Goal: Find specific page/section

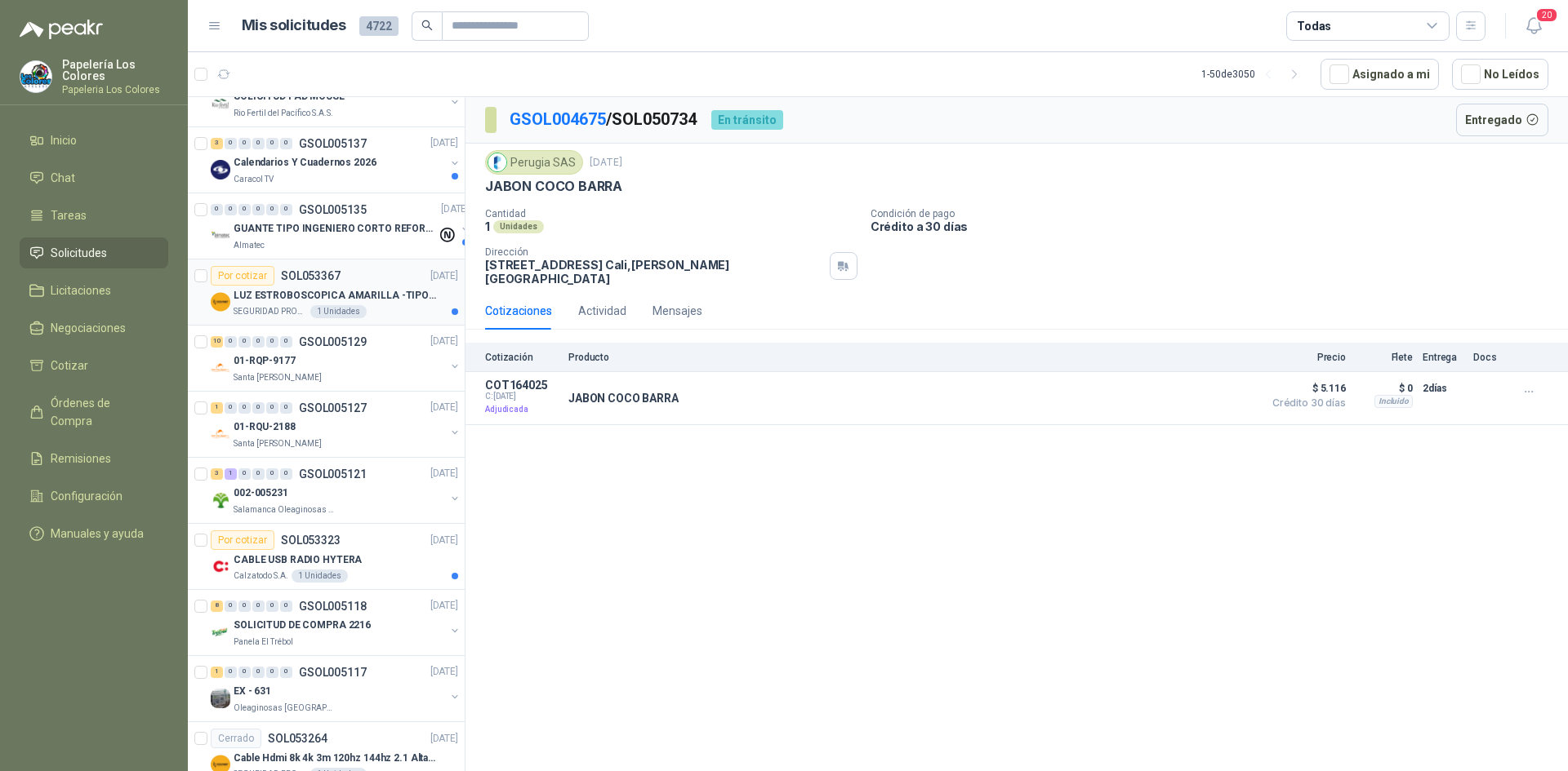
scroll to position [244, 0]
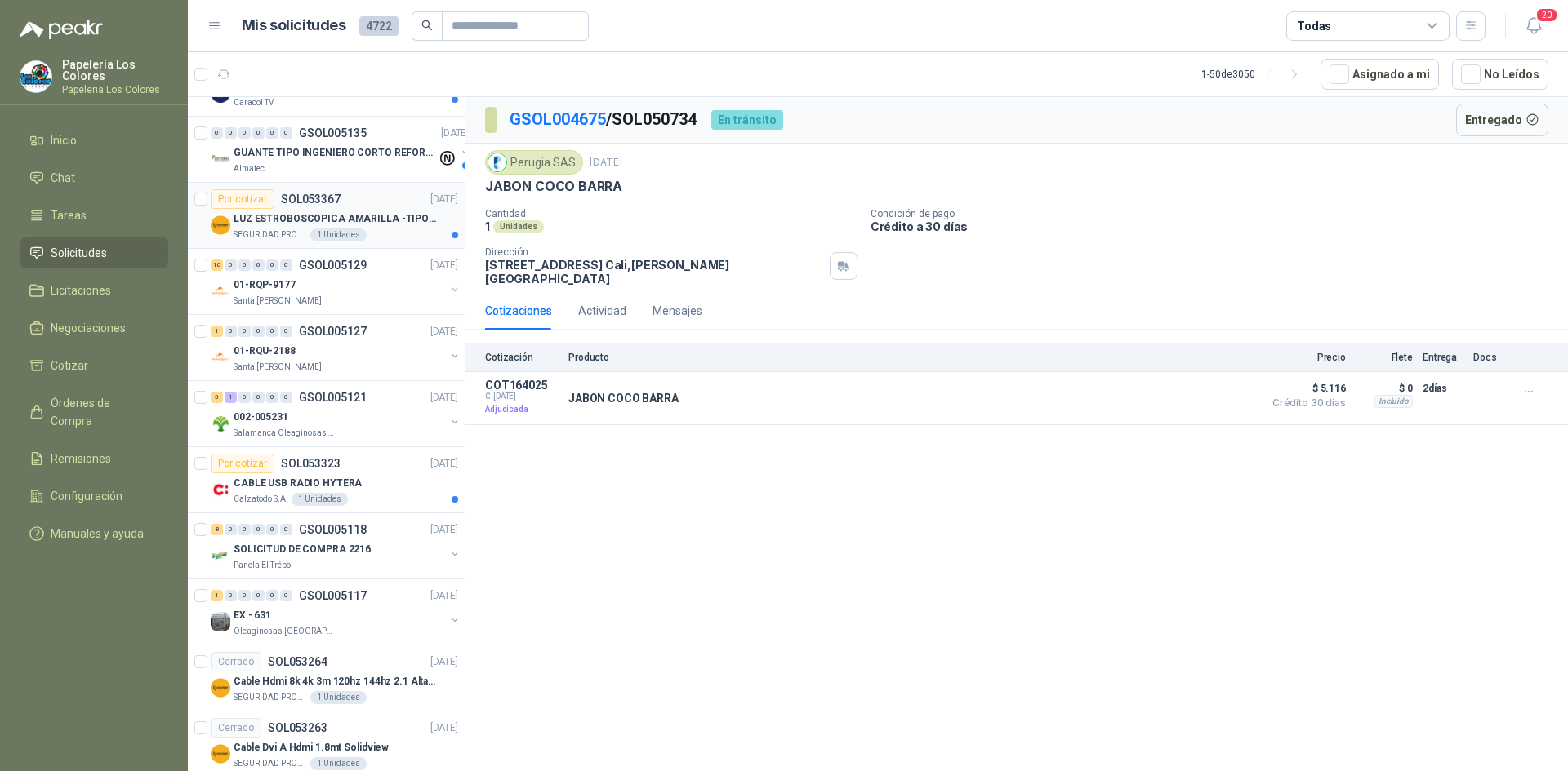
click at [375, 192] on div "Por cotizar SOL053367 [DATE]" at bounding box center [334, 199] width 247 height 19
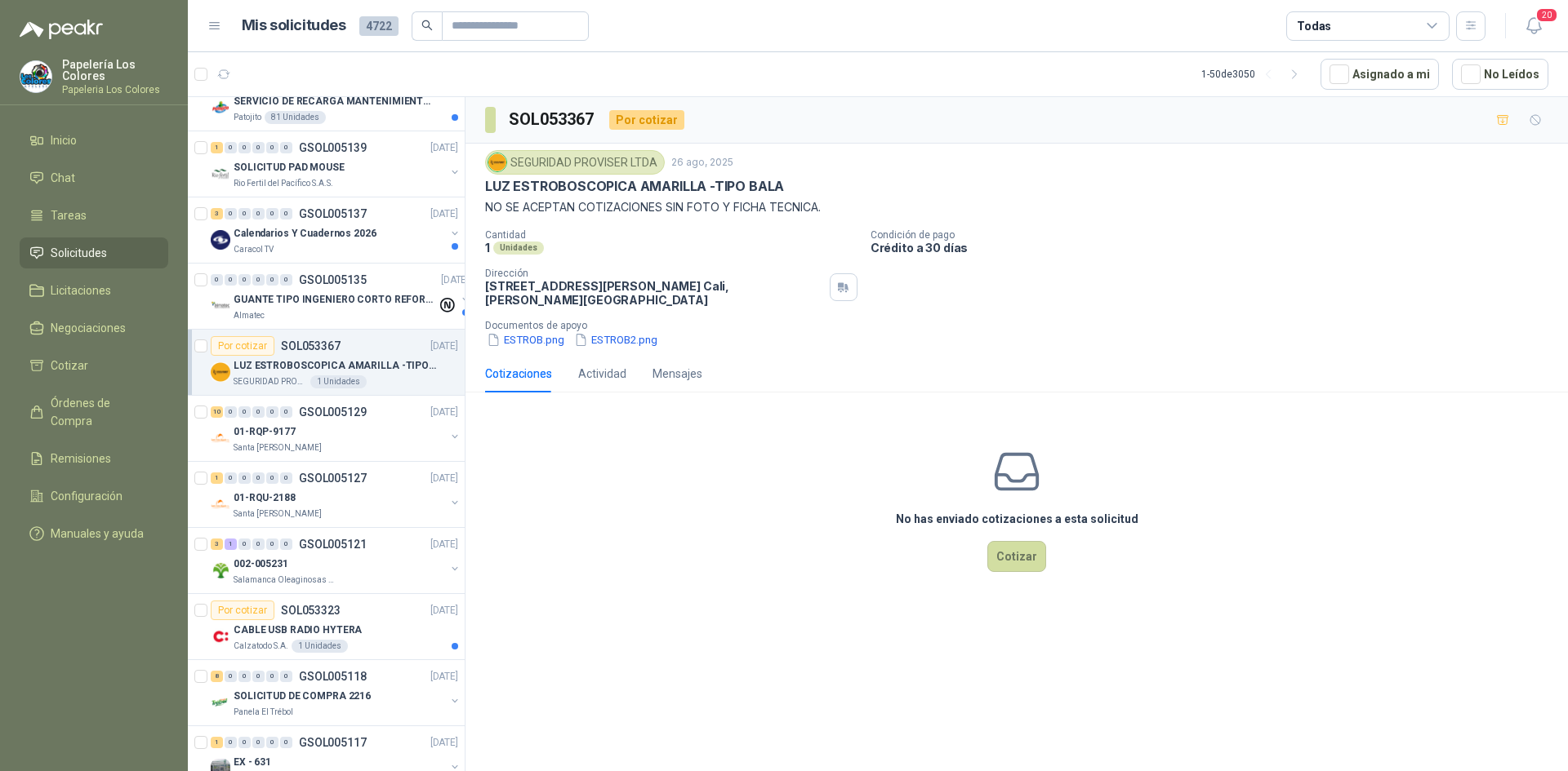
scroll to position [73, 0]
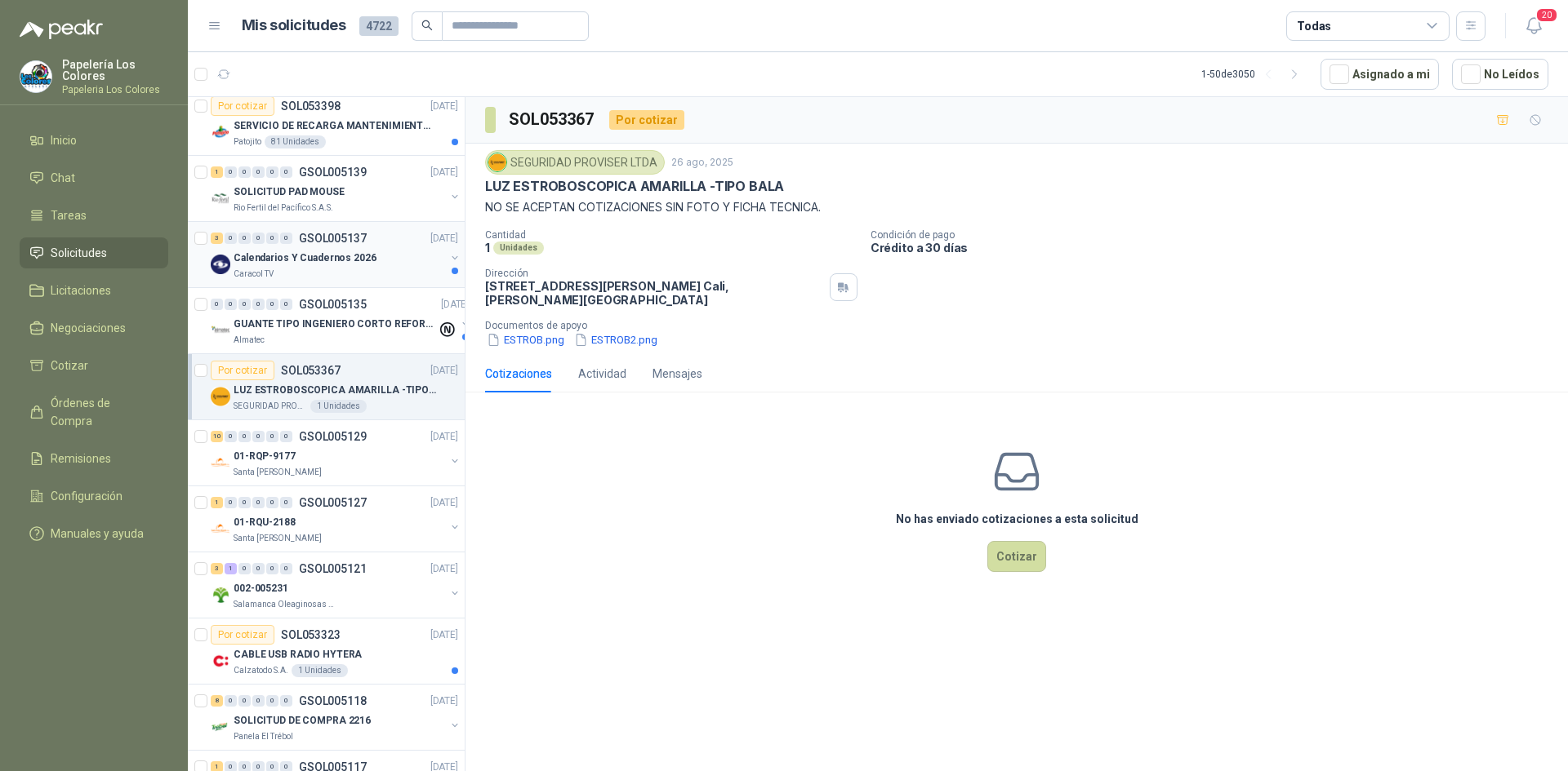
click at [383, 252] on div "Calendarios Y Cuadernos 2026" at bounding box center [339, 258] width 212 height 19
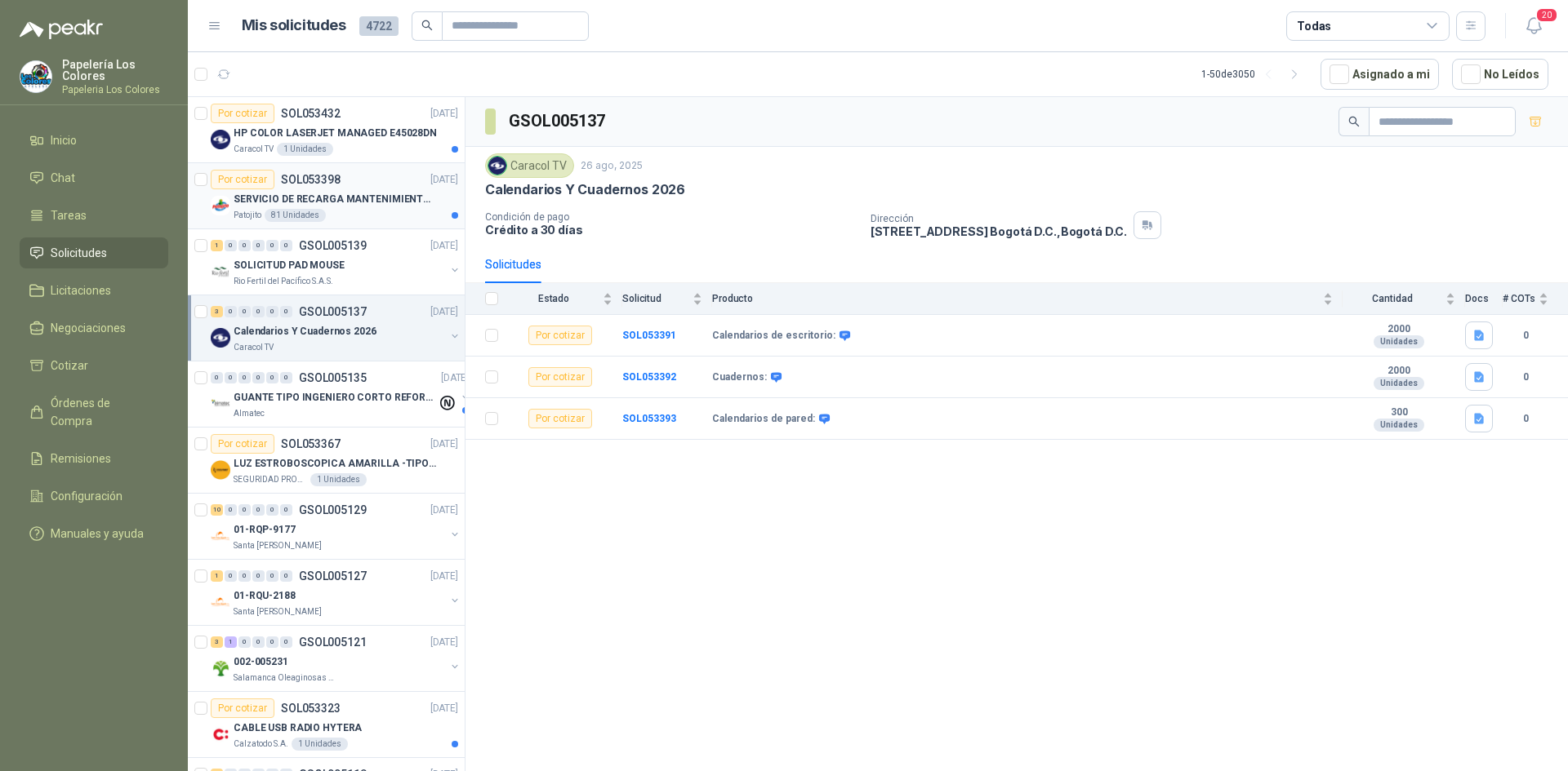
click at [379, 174] on div "Por cotizar SOL053398 [DATE]" at bounding box center [334, 180] width 247 height 19
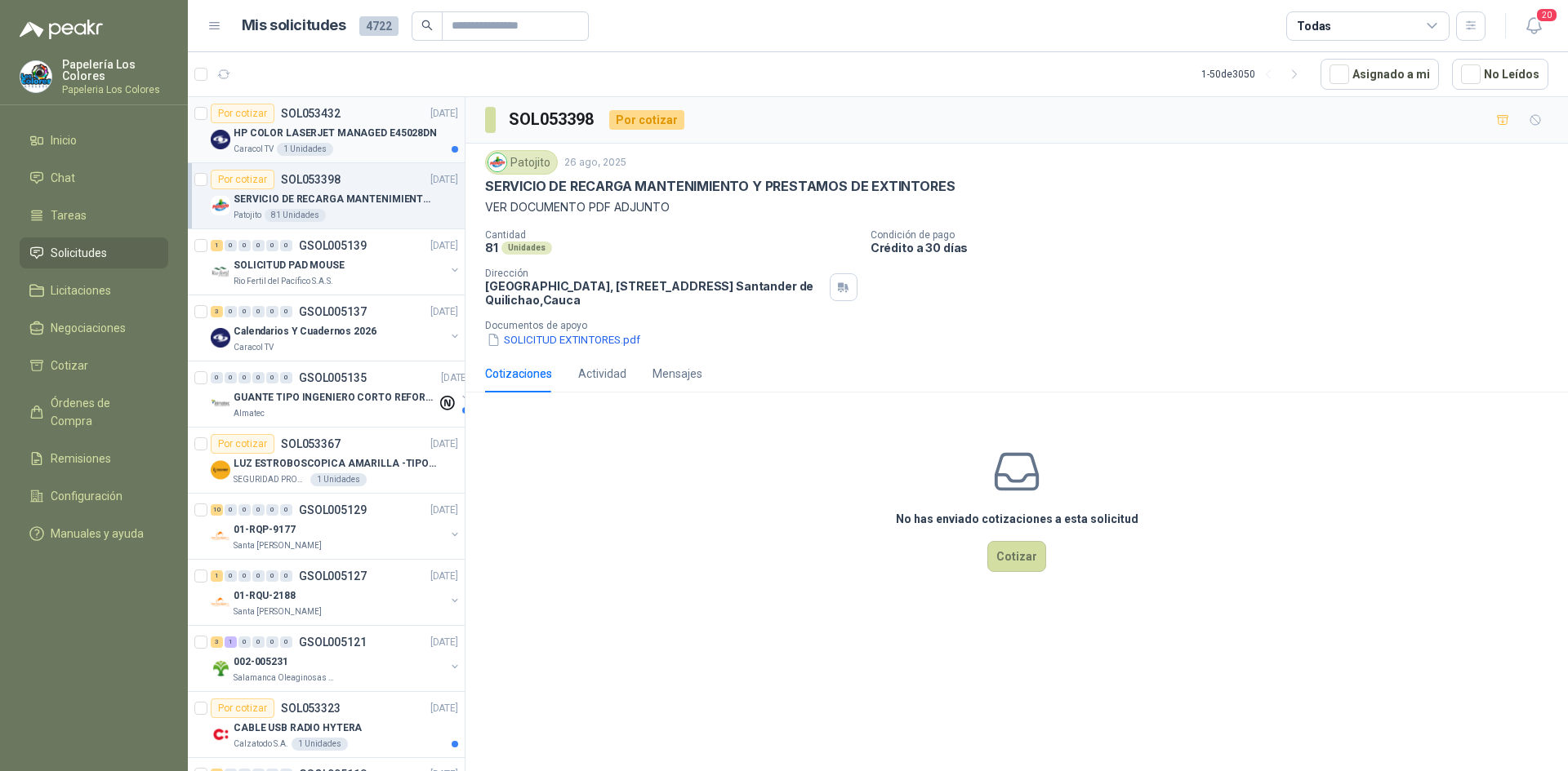
click at [370, 106] on div "Por cotizar SOL053432 [DATE]" at bounding box center [334, 113] width 247 height 19
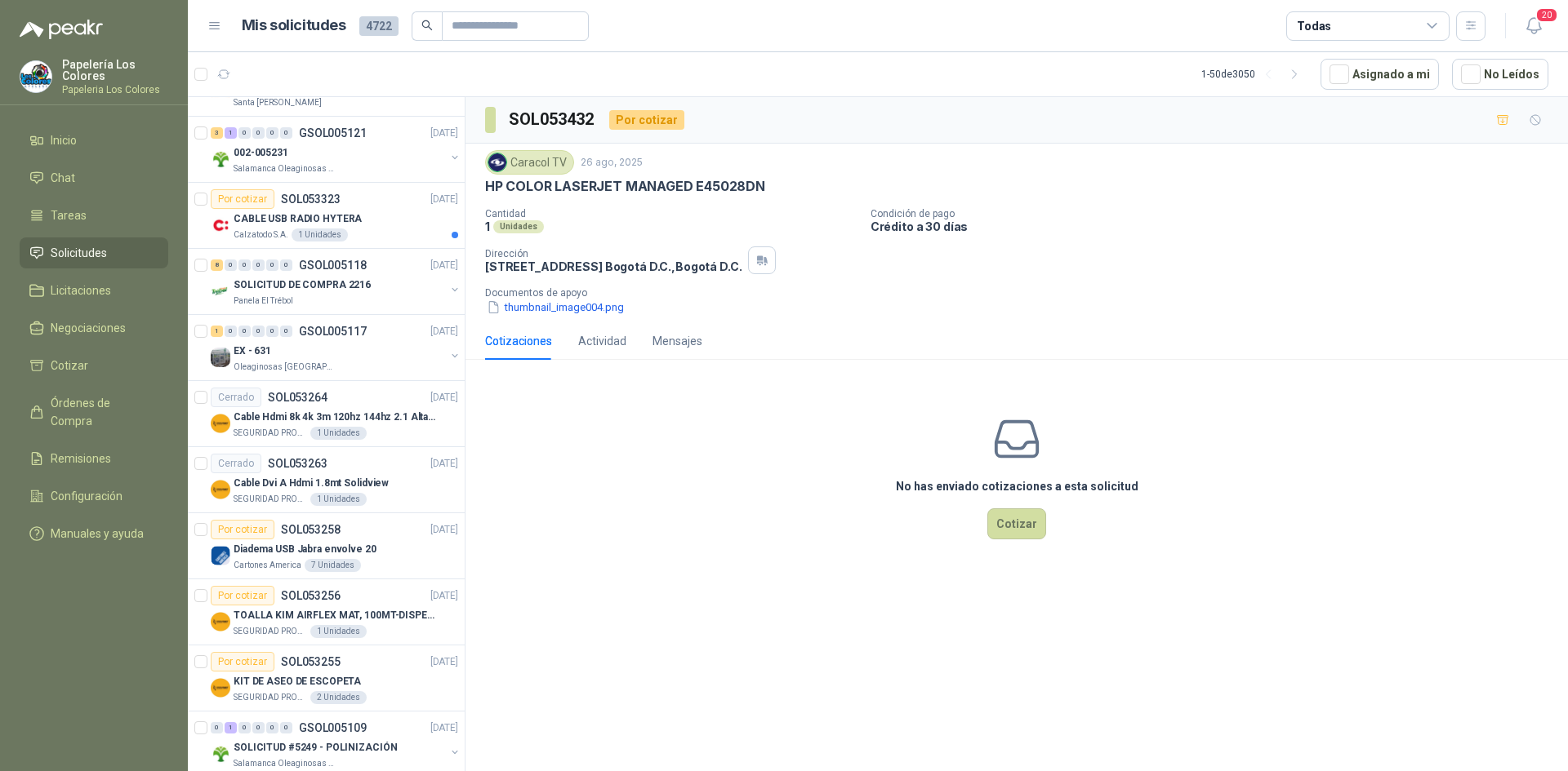
scroll to position [526, 0]
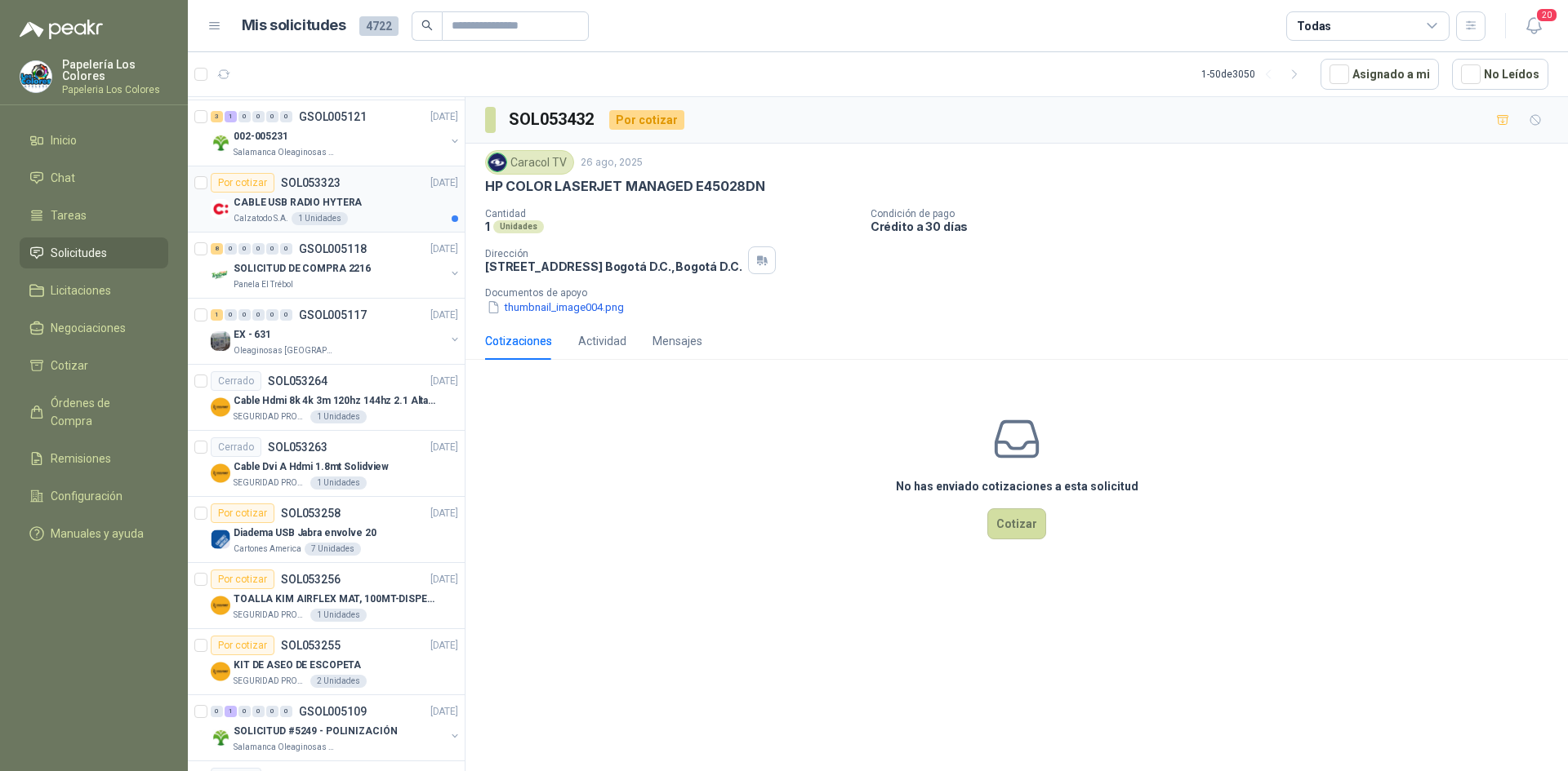
click at [383, 193] on div "CABLE USB RADIO HYTERA" at bounding box center [346, 202] width 224 height 19
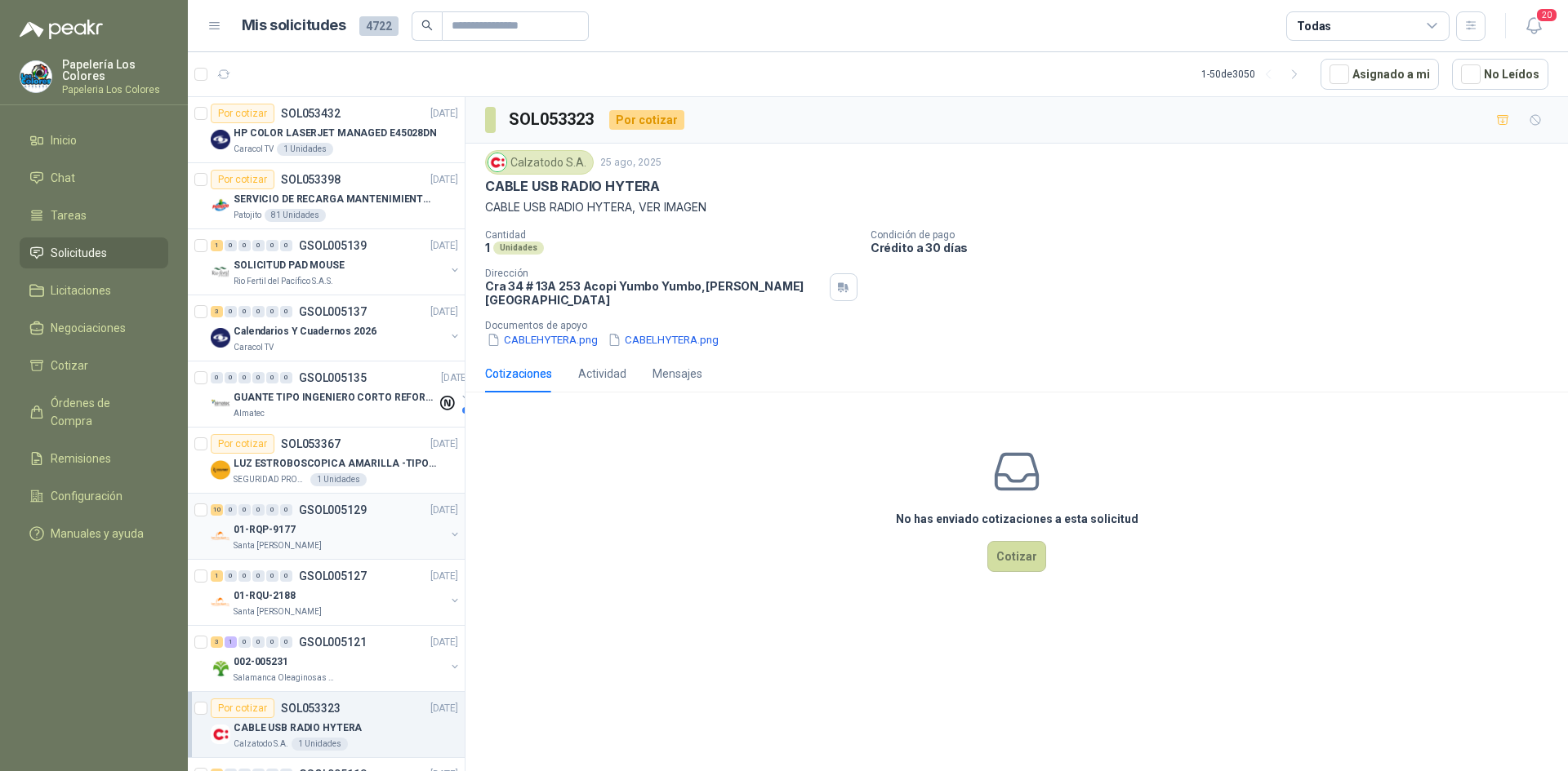
click at [355, 531] on div "01-RQP-9177" at bounding box center [339, 529] width 212 height 19
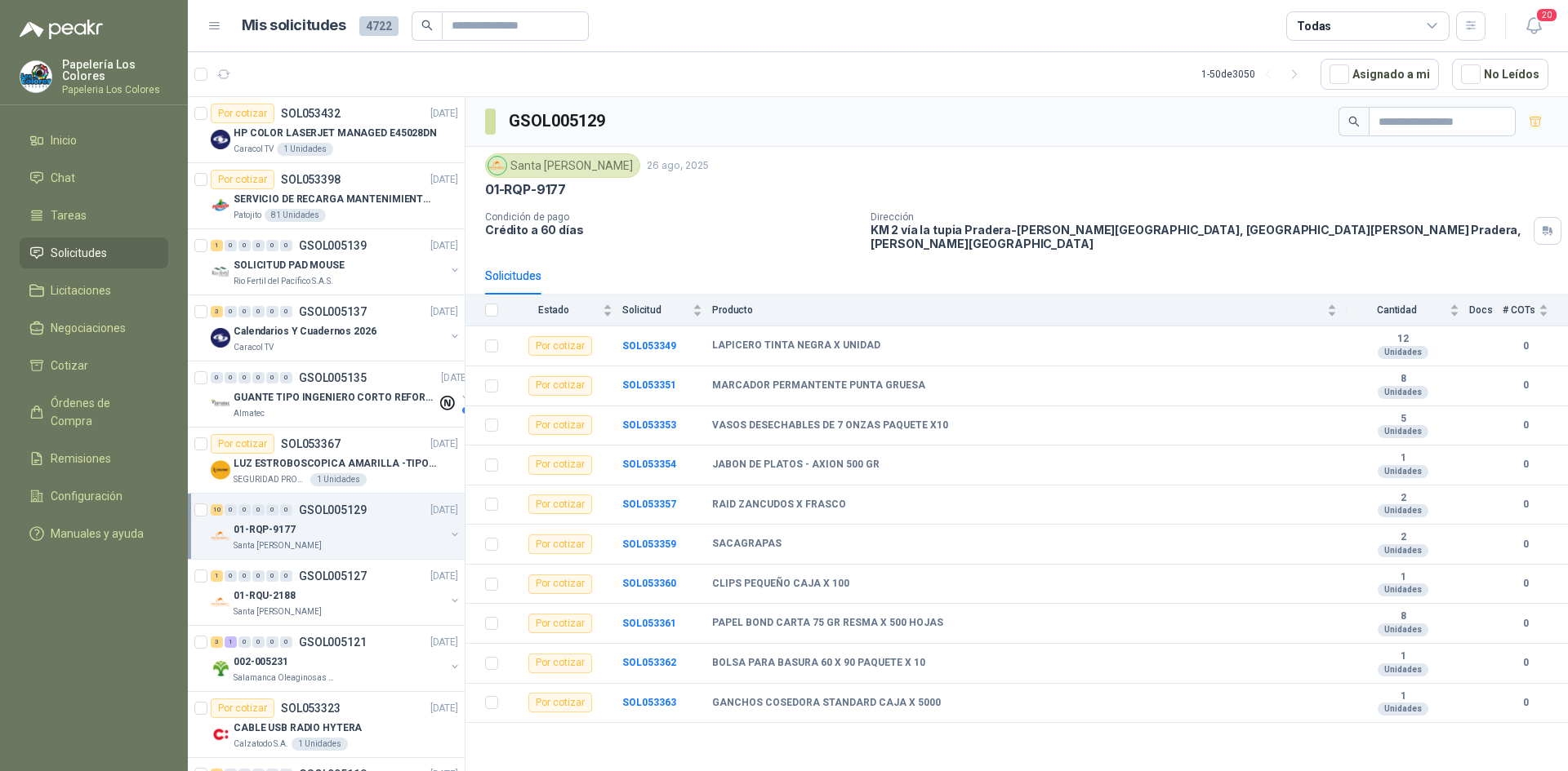
click at [345, 519] on div "10 0 0 0 0 0 GSOL005129 [DATE]" at bounding box center [335, 510] width 250 height 19
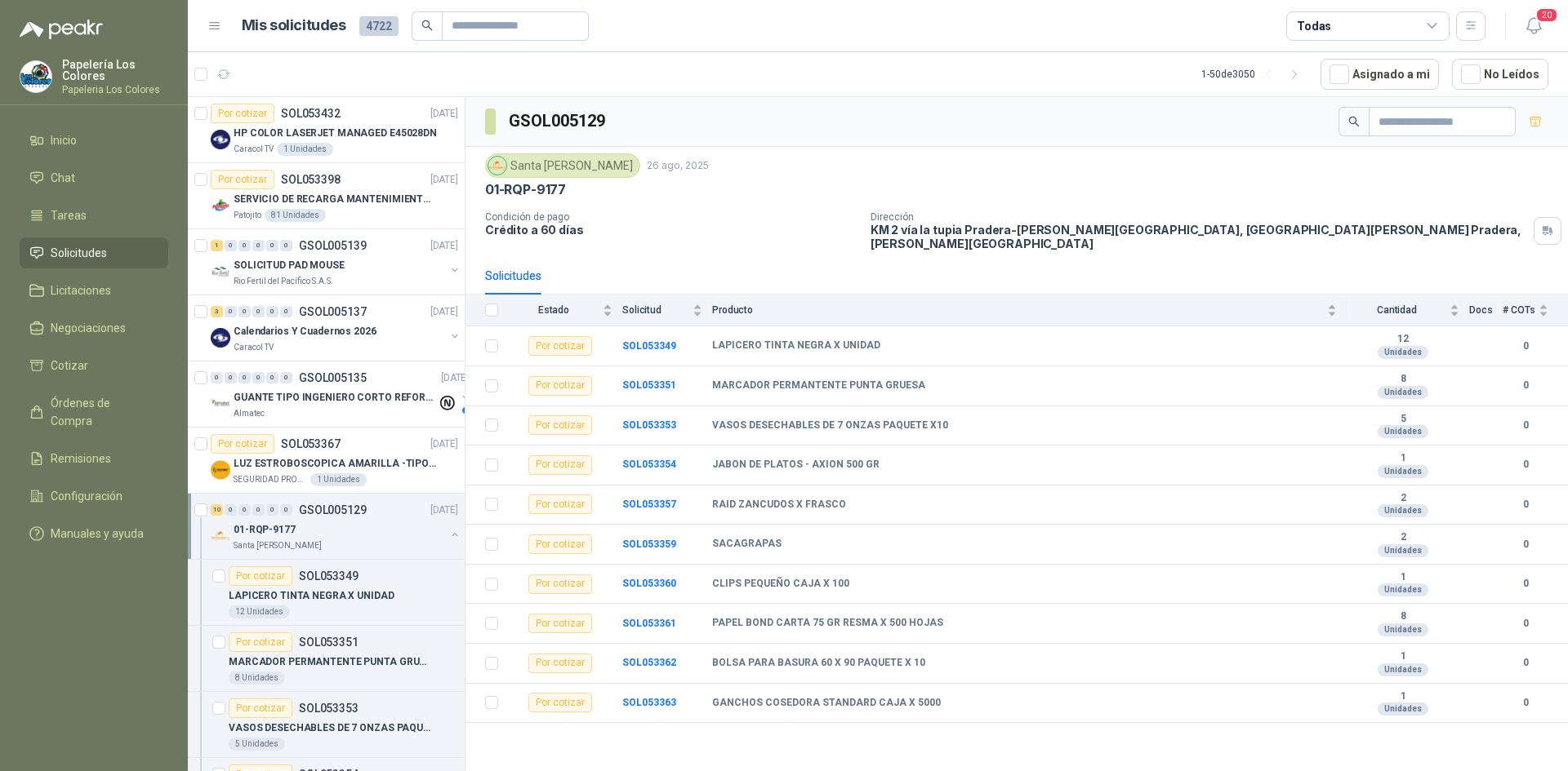
click at [394, 516] on div "10 0 0 0 0 0 GSOL005129 [DATE]" at bounding box center [335, 510] width 250 height 19
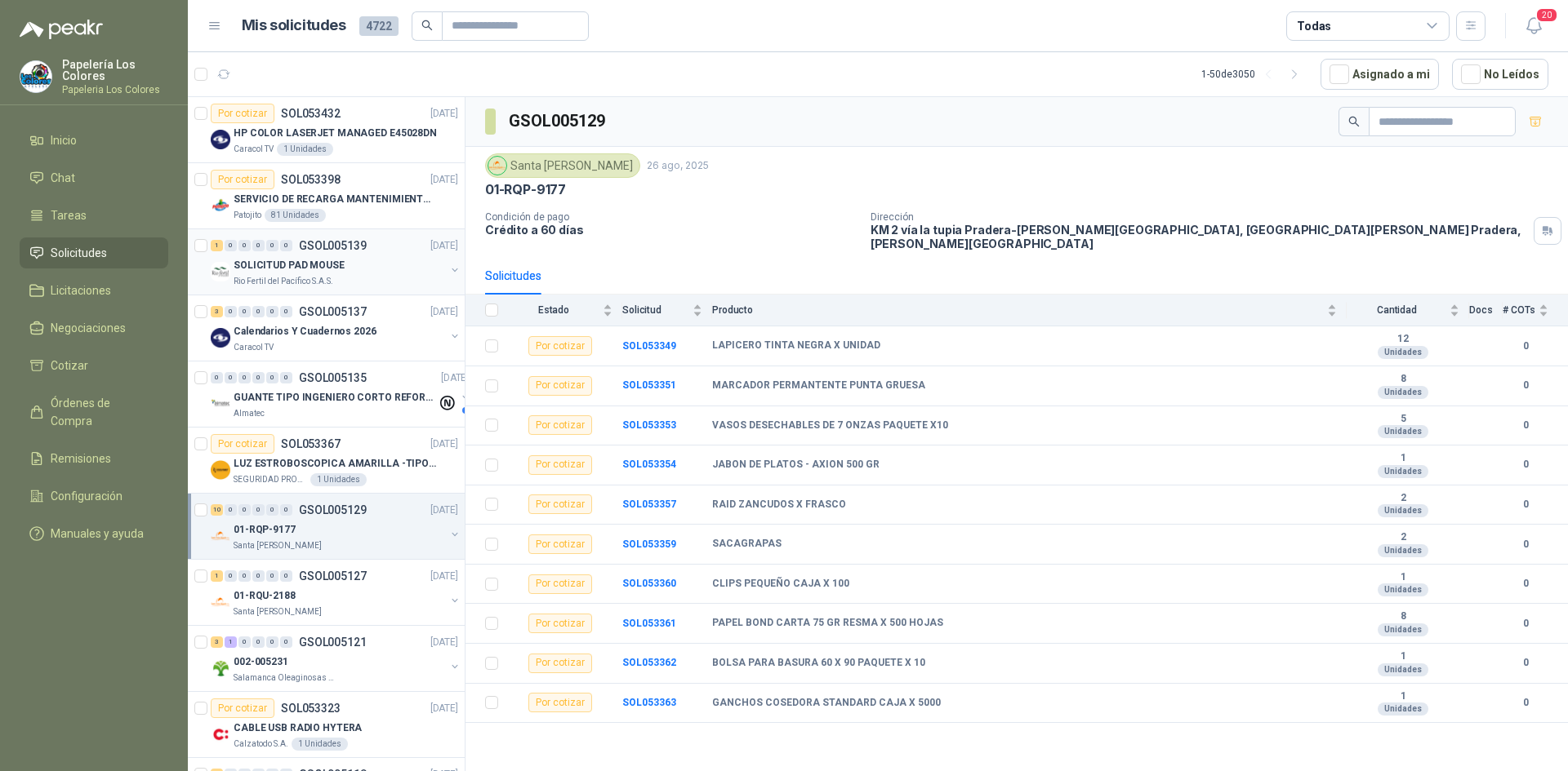
click at [373, 256] on div "SOLICITUD PAD MOUSE" at bounding box center [339, 265] width 212 height 19
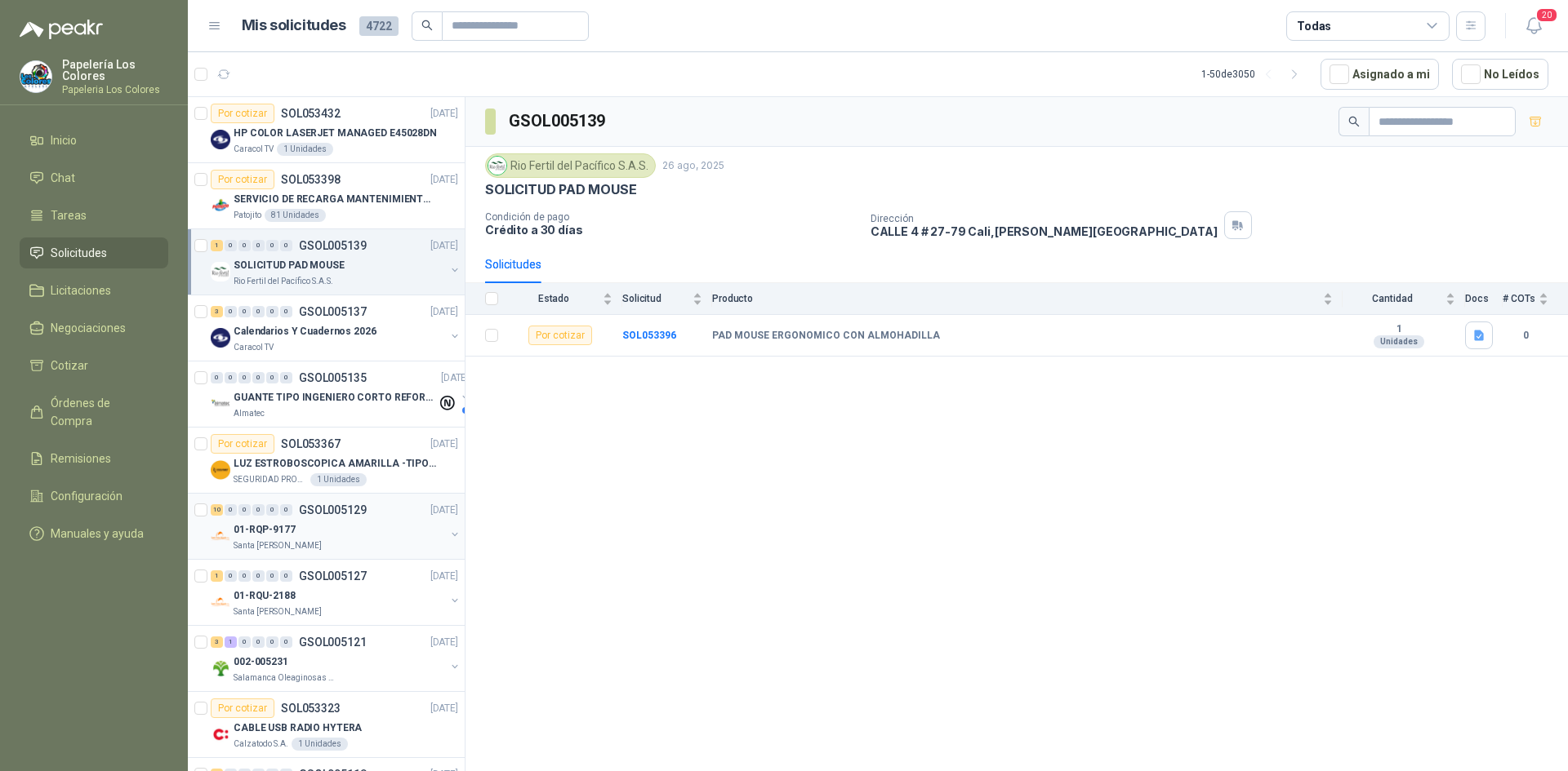
click at [355, 522] on div "01-RQP-9177" at bounding box center [339, 529] width 212 height 19
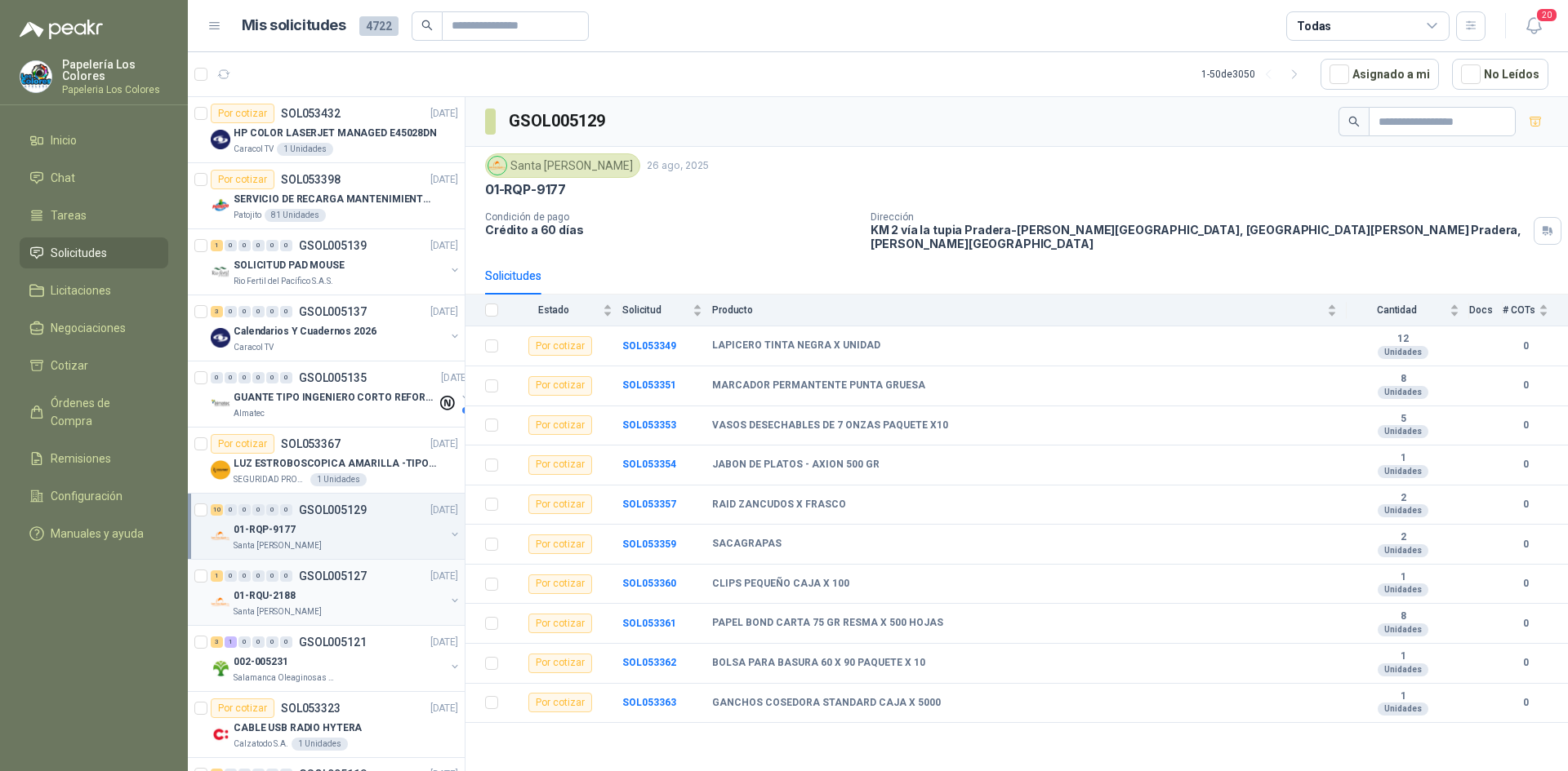
click at [360, 601] on div "01-RQU-2188" at bounding box center [339, 595] width 212 height 19
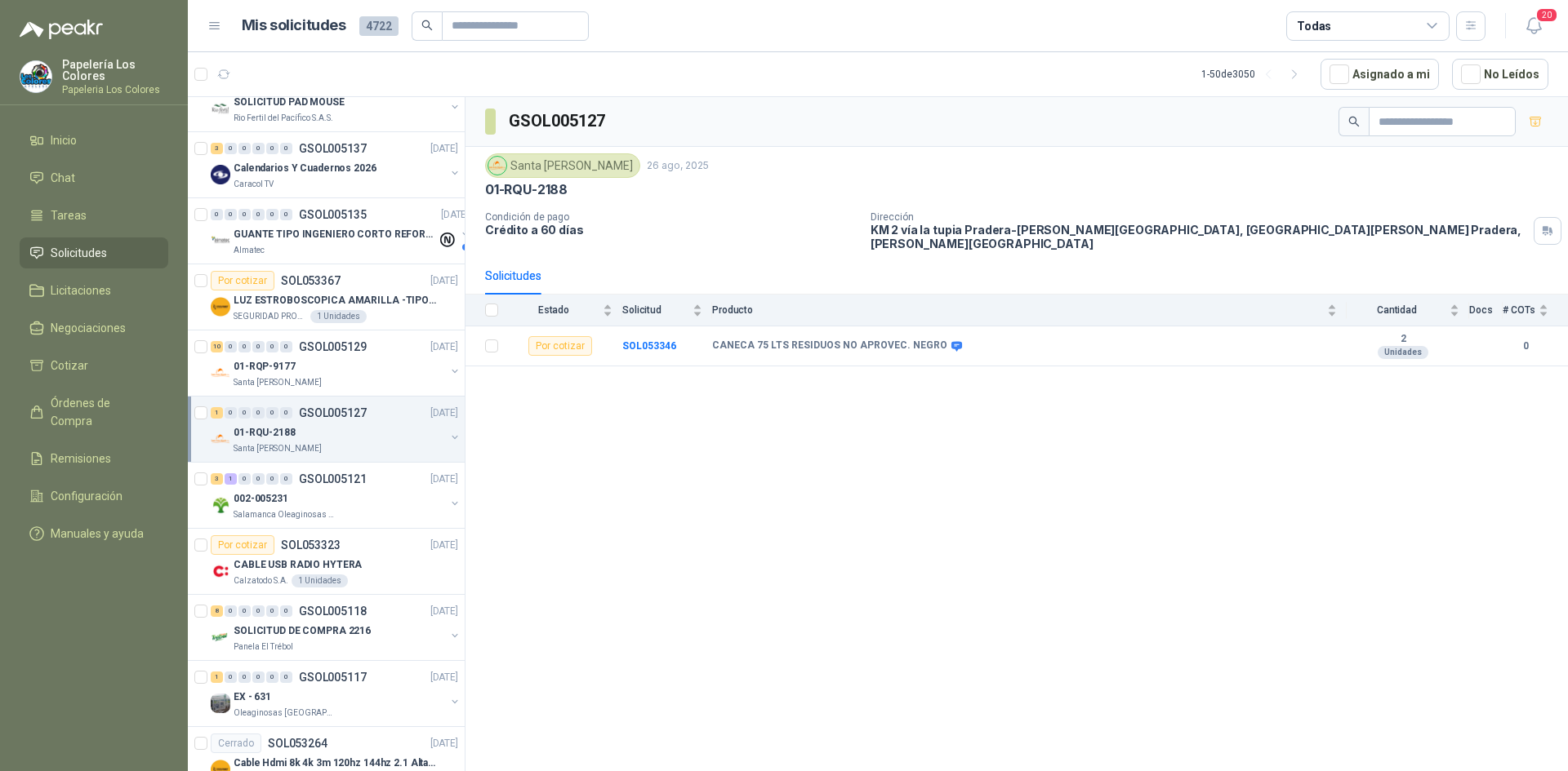
scroll to position [81, 0]
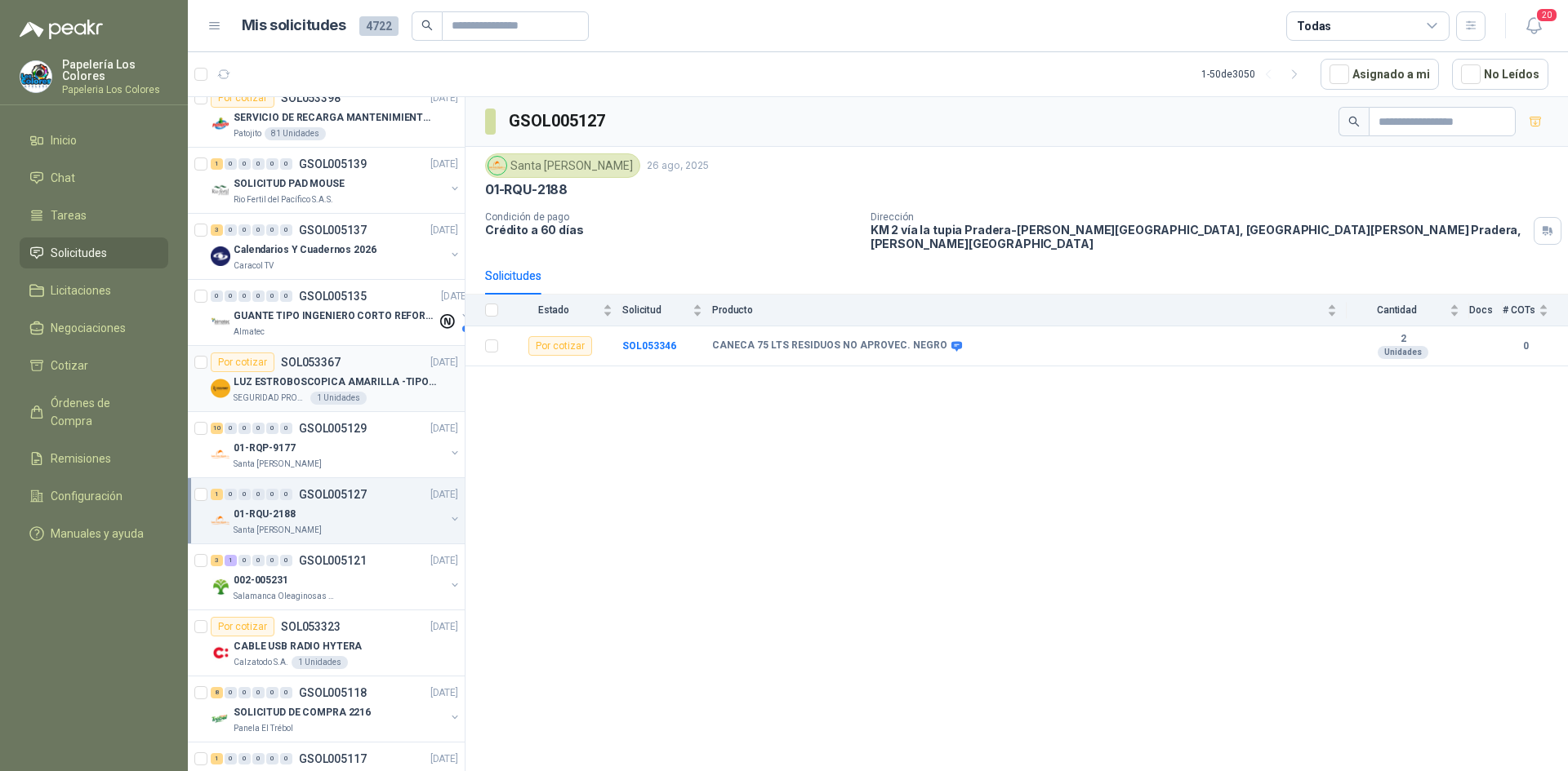
click at [380, 356] on div "Por cotizar SOL053367 [DATE]" at bounding box center [334, 362] width 247 height 19
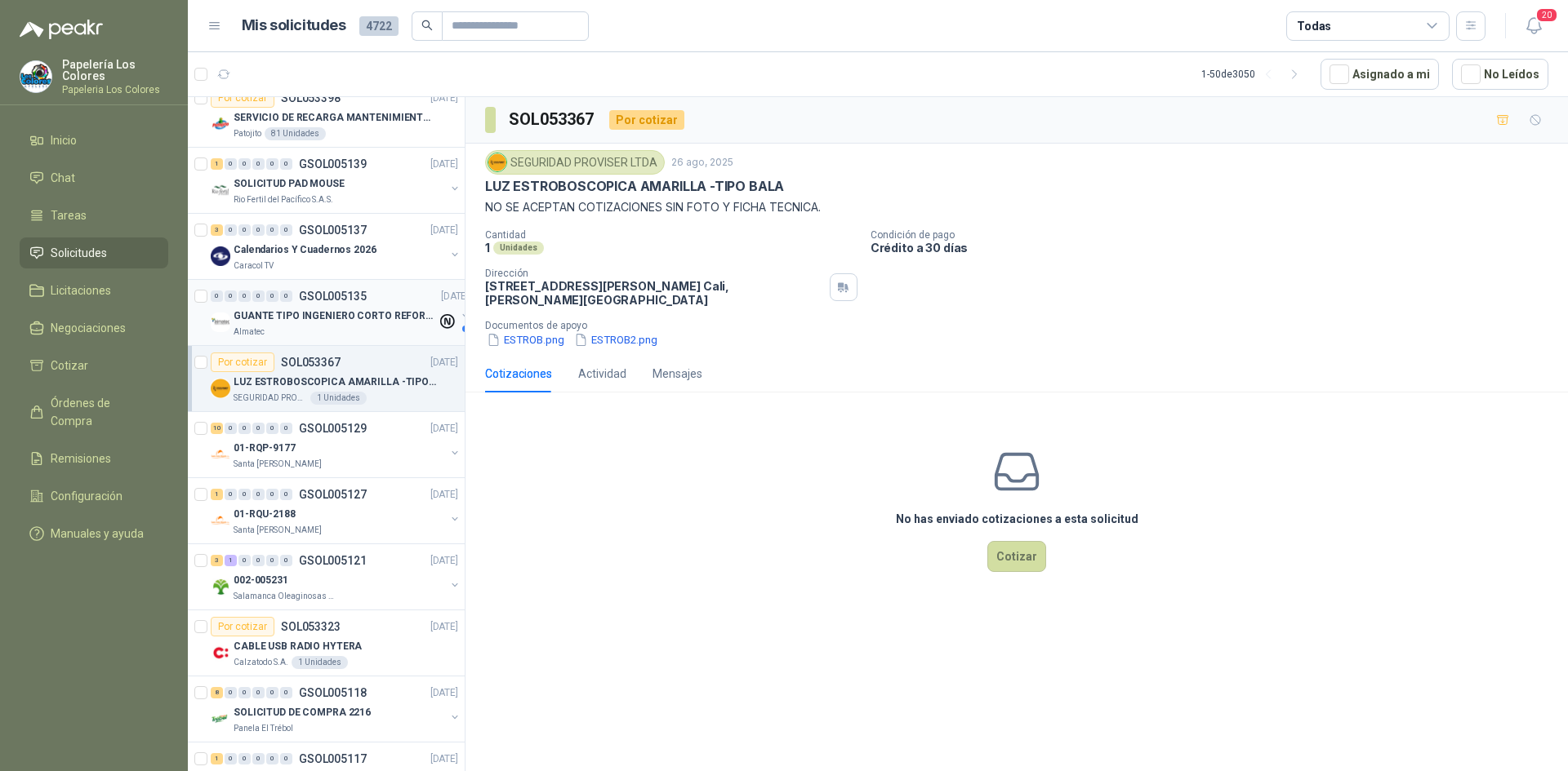
click at [396, 286] on div "0 0 0 0 0 0 GSOL005135 [DATE]" at bounding box center [341, 296] width 261 height 19
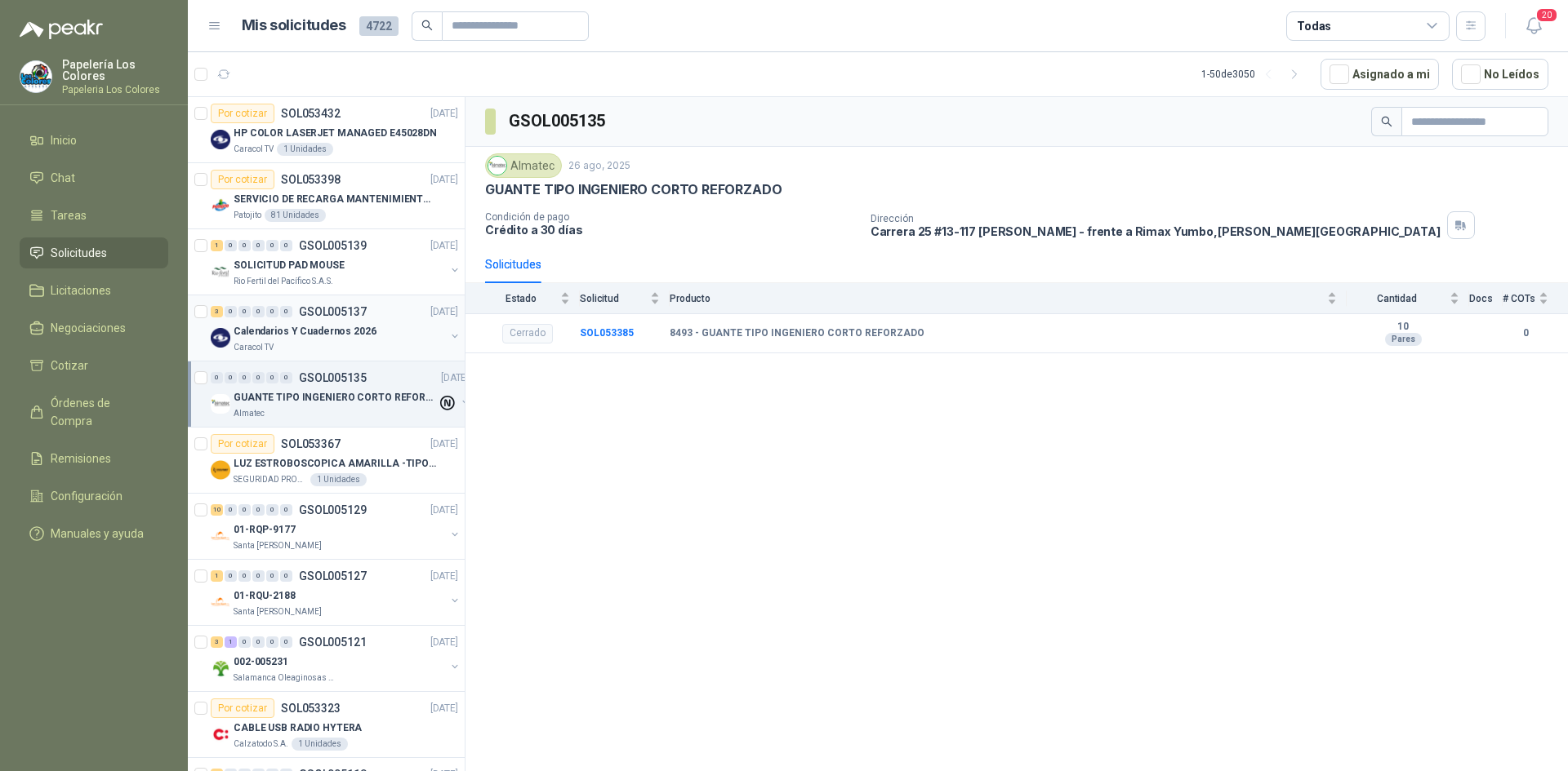
click at [381, 318] on div "3 0 0 0 0 0 GSOL005137 [DATE]" at bounding box center [335, 312] width 250 height 19
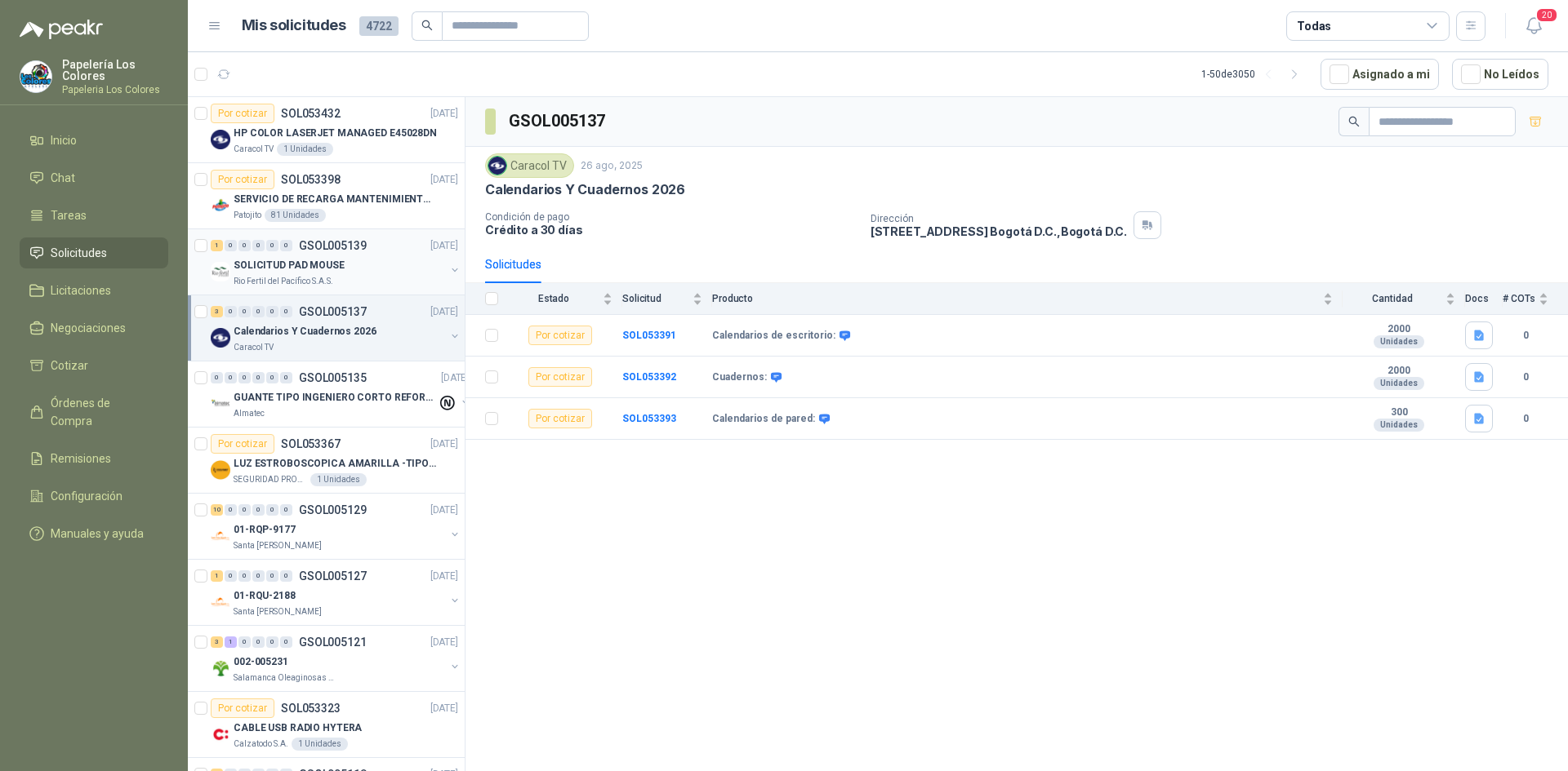
click at [384, 262] on div "SOLICITUD PAD MOUSE" at bounding box center [339, 265] width 212 height 19
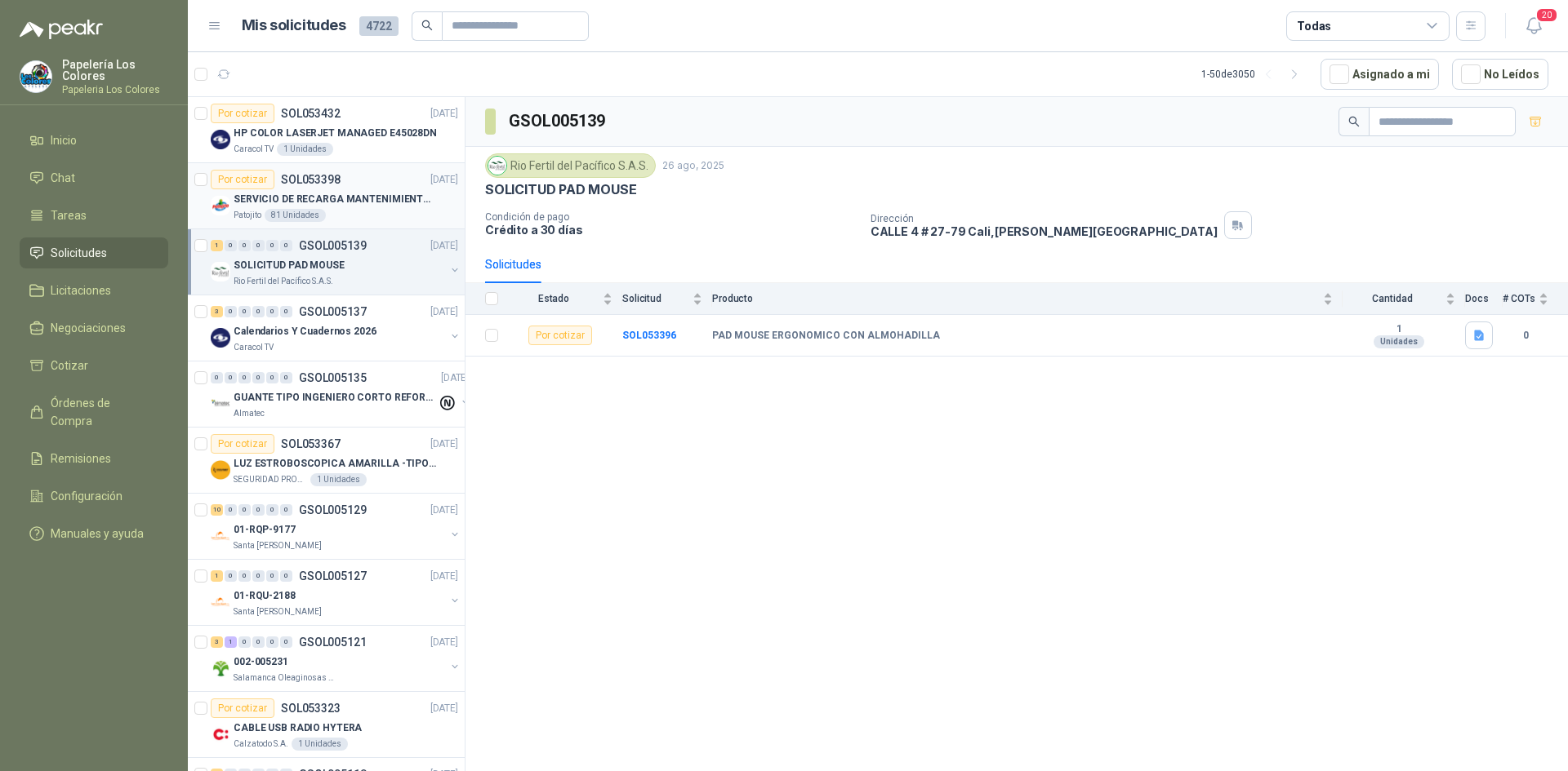
click at [366, 164] on article "Por cotizar SOL053398 [DATE] SERVICIO DE RECARGA MANTENIMIENTO Y PRESTAMOS DE E…" at bounding box center [326, 196] width 276 height 66
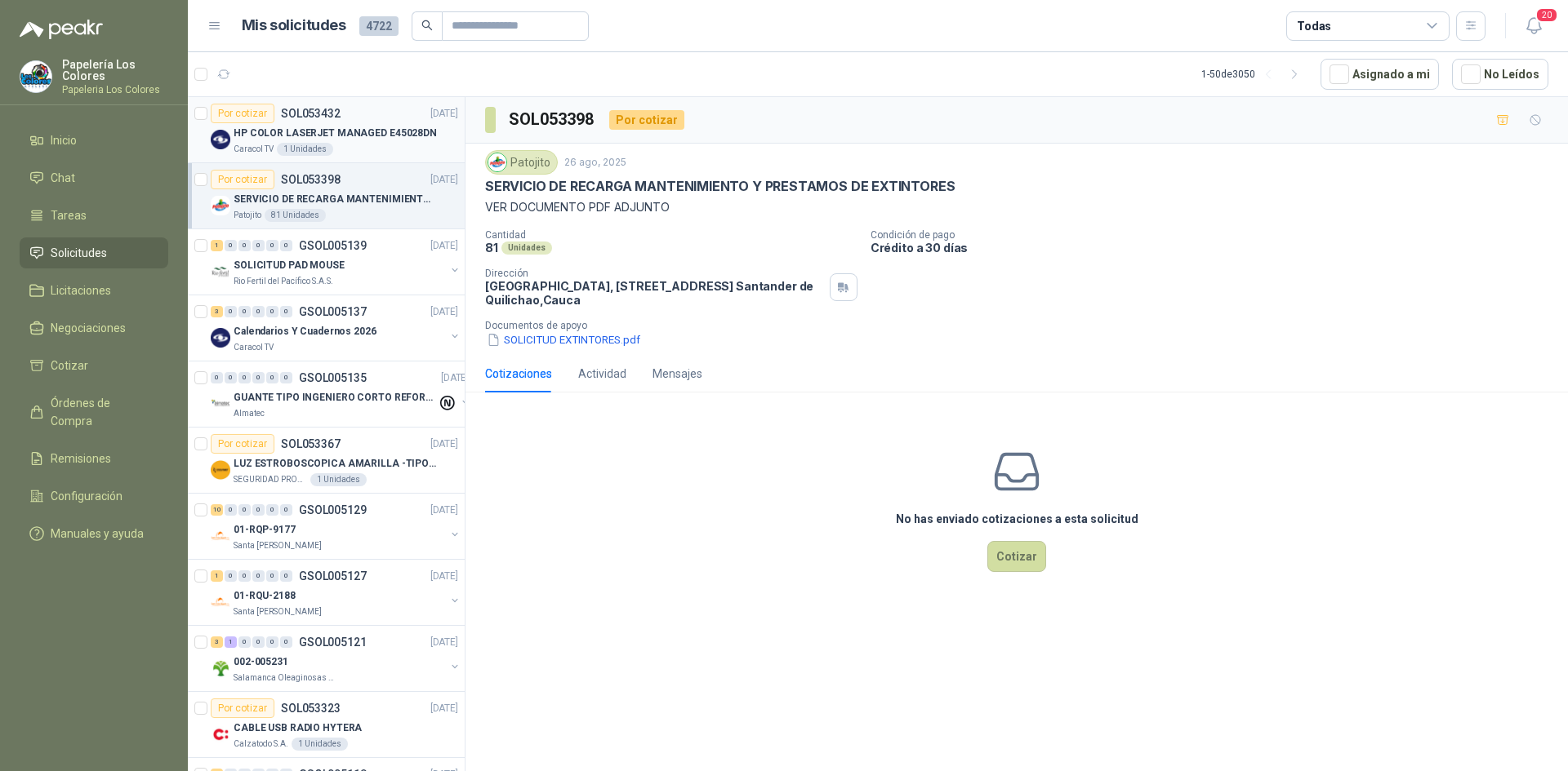
click at [427, 138] on div "HP COLOR LASERJET MANAGED E45028DN" at bounding box center [346, 133] width 224 height 19
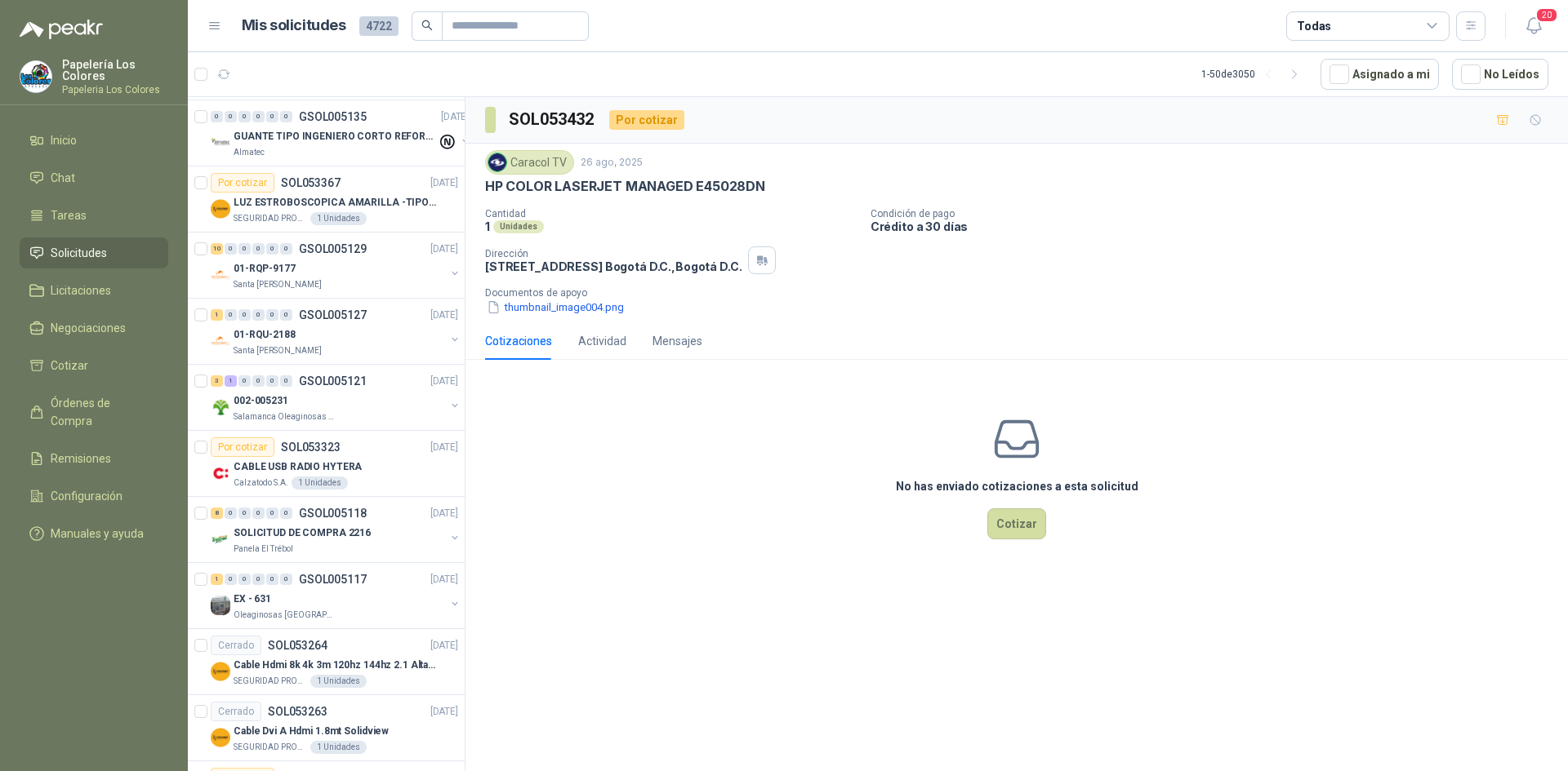
scroll to position [305, 0]
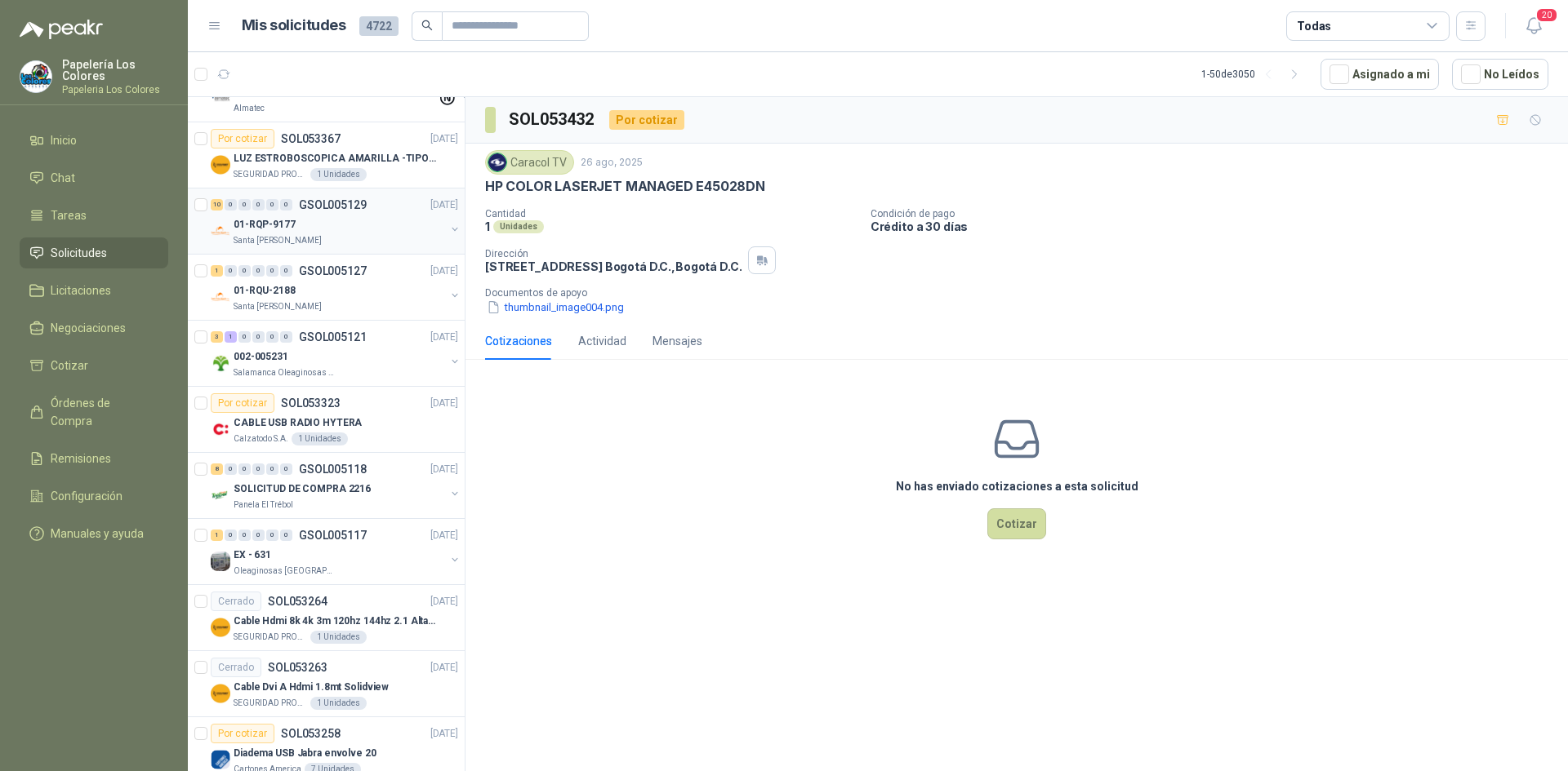
click at [343, 220] on div "01-RQP-9177" at bounding box center [339, 224] width 212 height 19
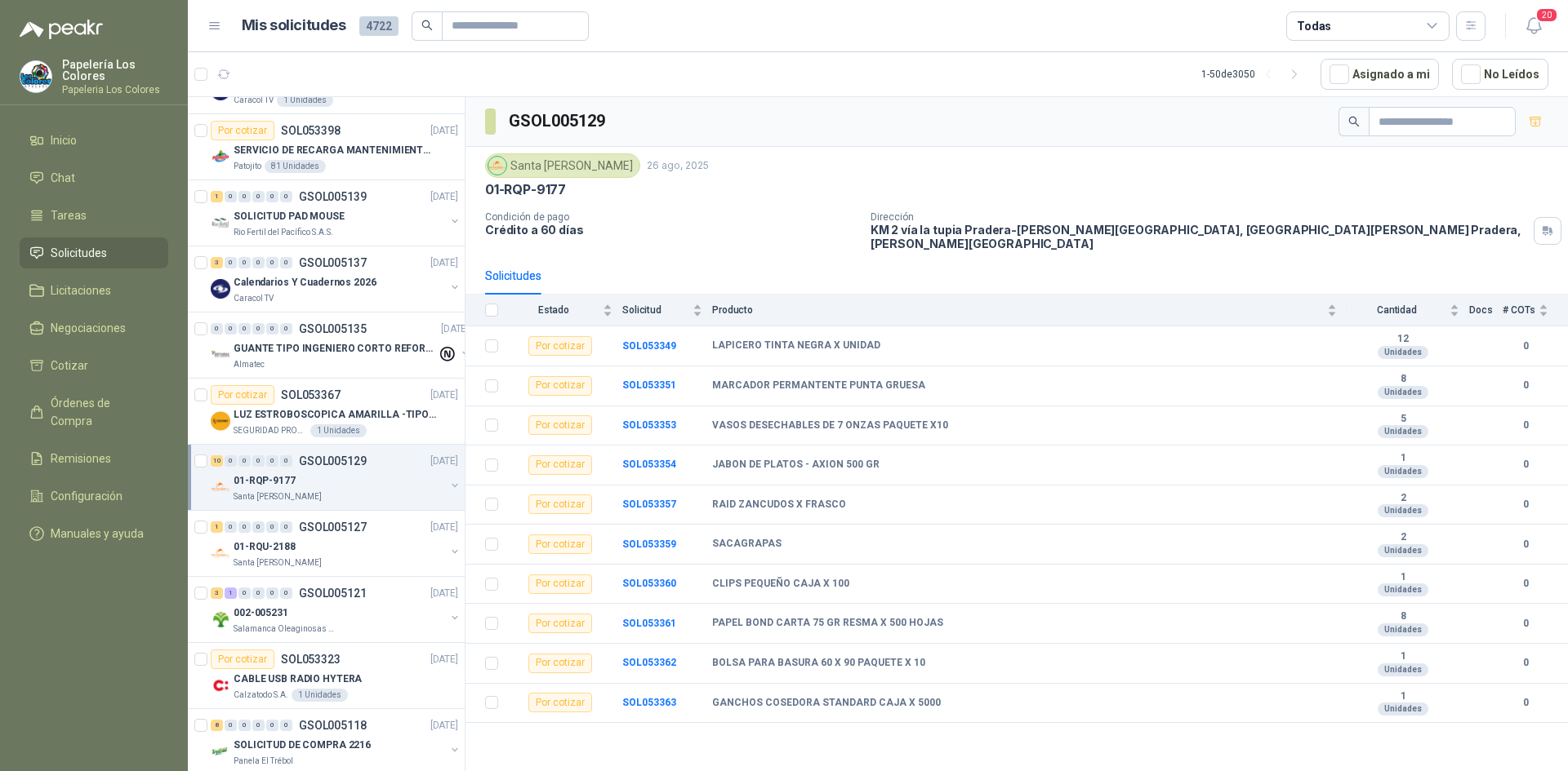
scroll to position [98, 0]
